Goal: Check status: Check status

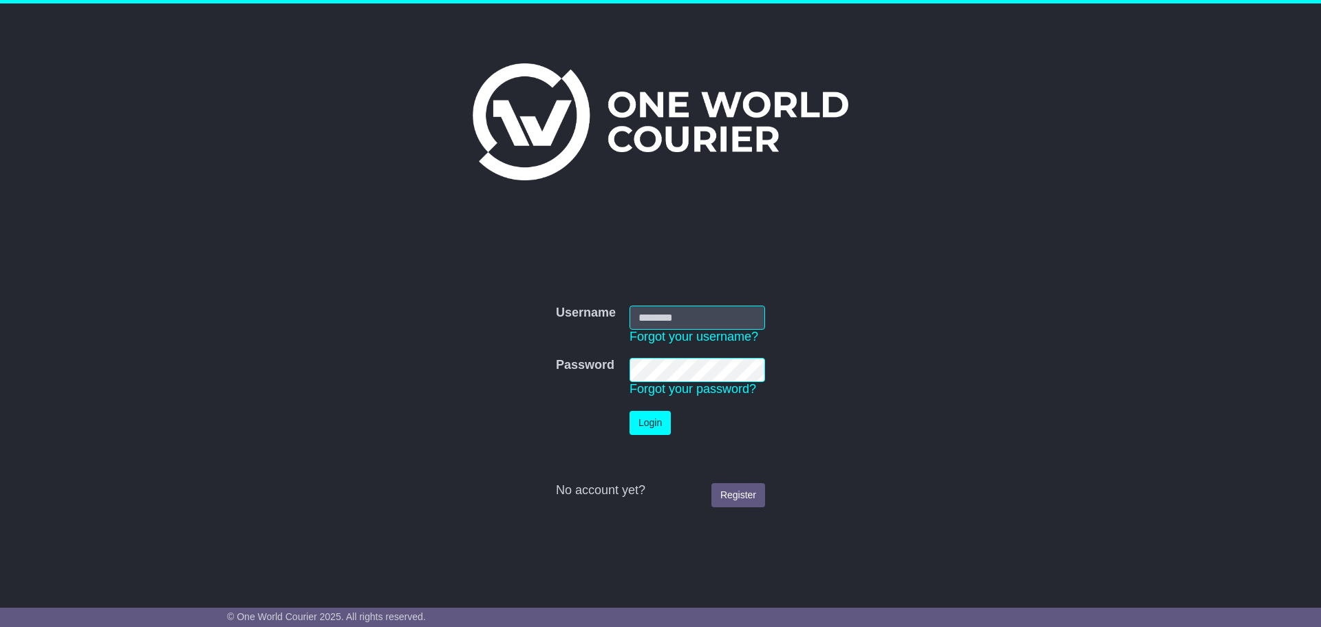
type input "**********"
click at [649, 431] on button "Login" at bounding box center [649, 423] width 41 height 24
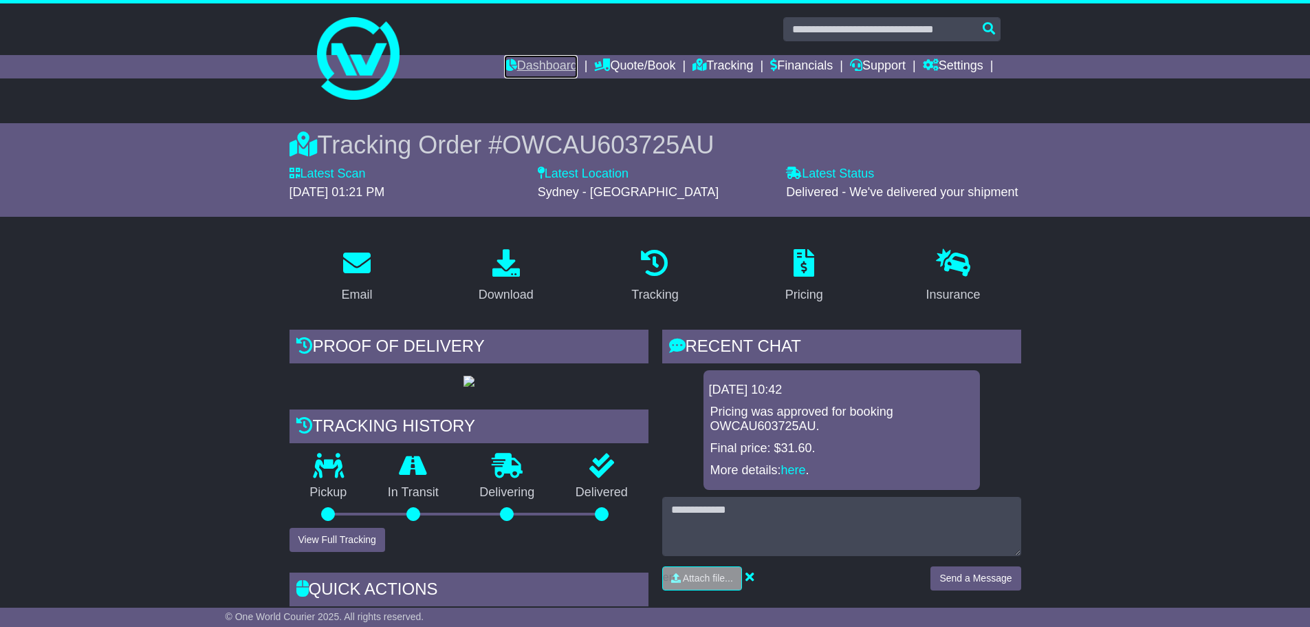
drag, startPoint x: 537, startPoint y: 59, endPoint x: 625, endPoint y: 136, distance: 117.0
click at [536, 59] on link "Dashboard" at bounding box center [541, 66] width 74 height 23
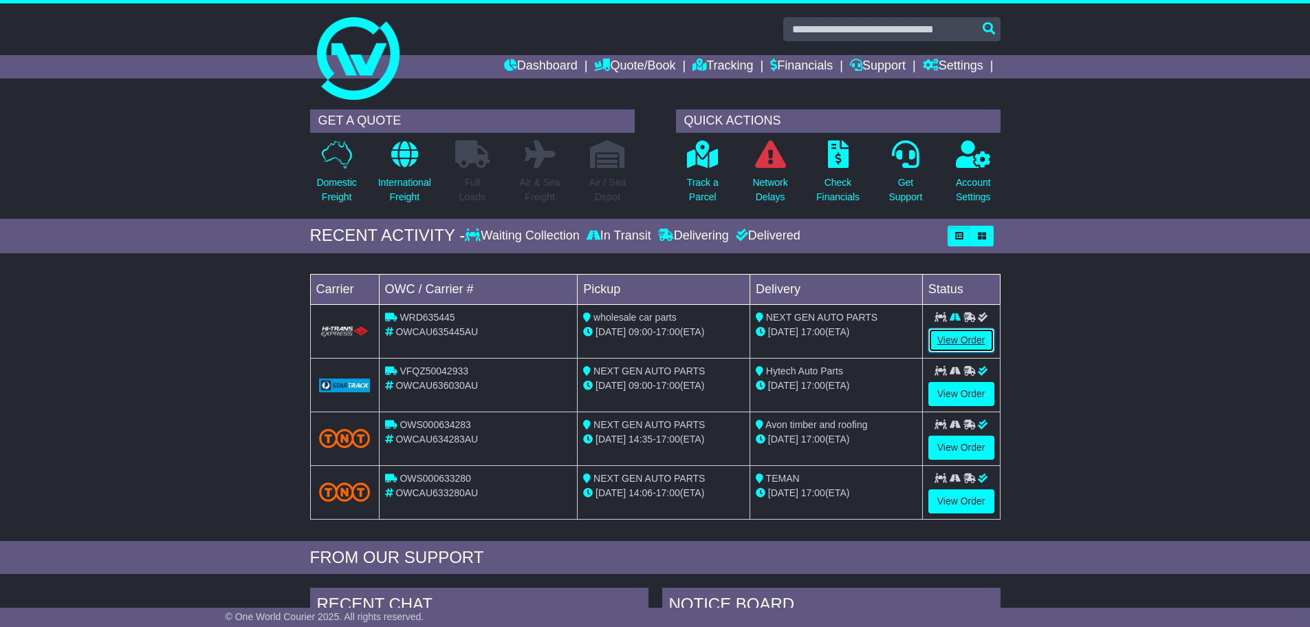
click at [950, 336] on link "View Order" at bounding box center [962, 340] width 66 height 24
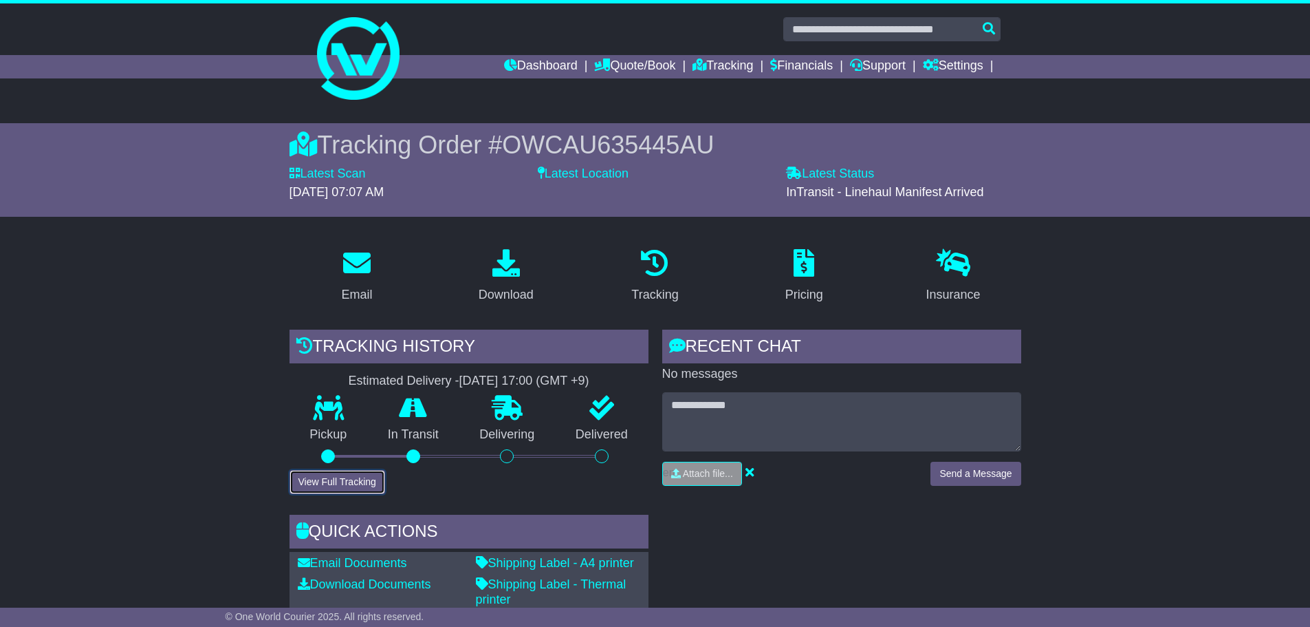
click at [355, 480] on button "View Full Tracking" at bounding box center [338, 482] width 96 height 24
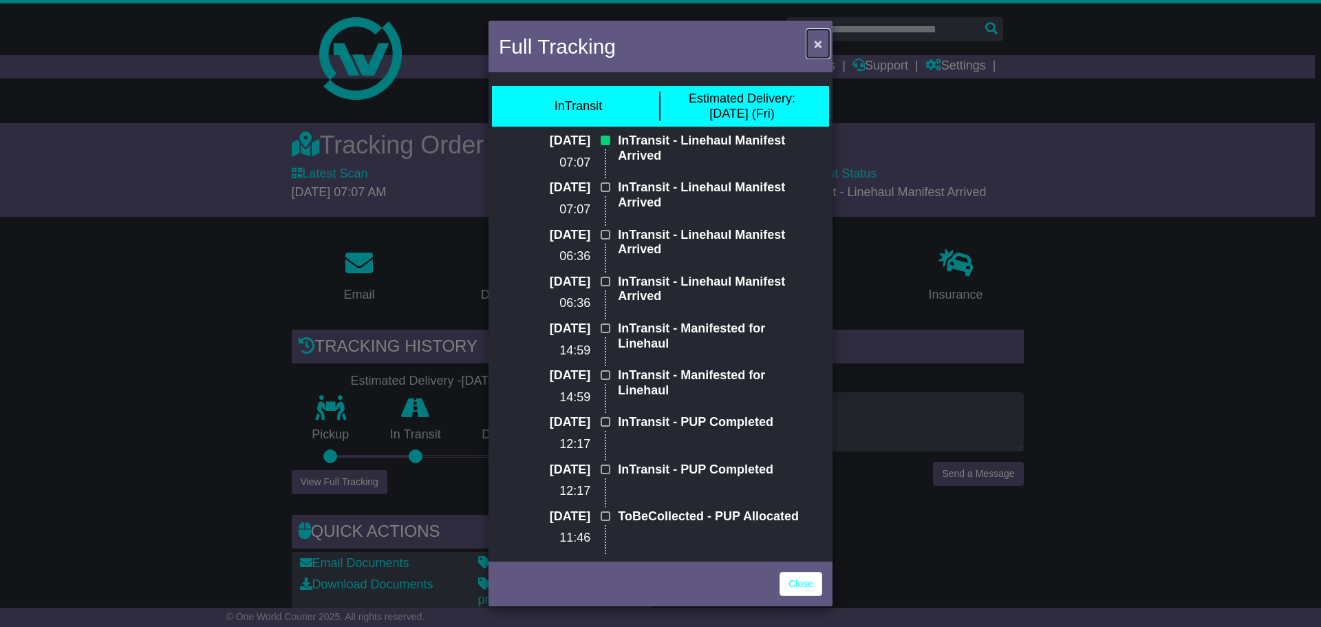
click at [816, 50] on span "×" at bounding box center [818, 44] width 8 height 16
